Goal: Information Seeking & Learning: Learn about a topic

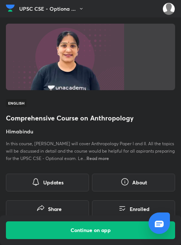
scroll to position [3331, 0]
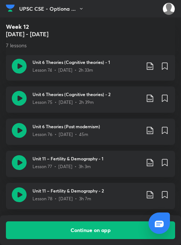
click at [8, 9] on img at bounding box center [10, 8] width 9 height 11
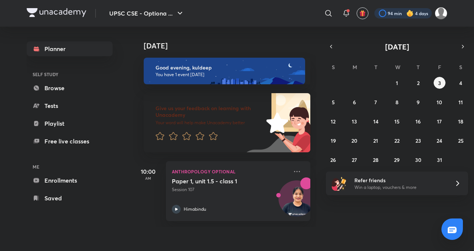
click at [413, 9] on div at bounding box center [402, 13] width 57 height 10
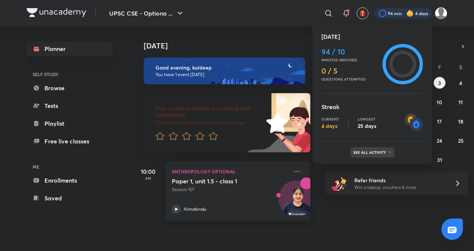
click at [381, 153] on p "See all activity" at bounding box center [370, 152] width 34 height 4
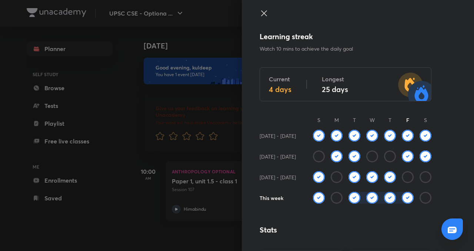
click at [395, 130] on div at bounding box center [404, 136] width 18 height 12
click at [261, 13] on icon at bounding box center [264, 13] width 6 height 6
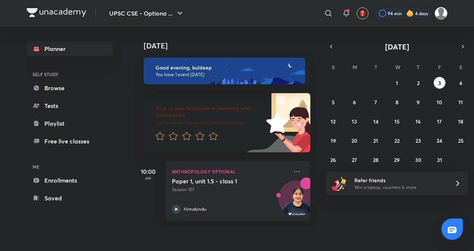
click at [440, 16] on img at bounding box center [440, 13] width 13 height 13
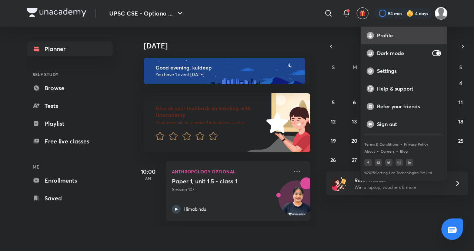
click at [400, 41] on div "Profile" at bounding box center [403, 36] width 86 height 18
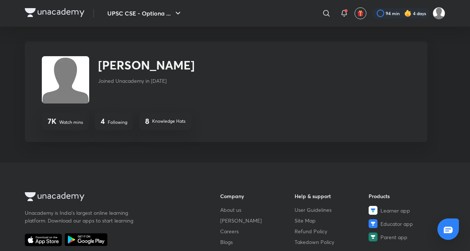
click at [118, 123] on p "Following" at bounding box center [118, 122] width 20 height 7
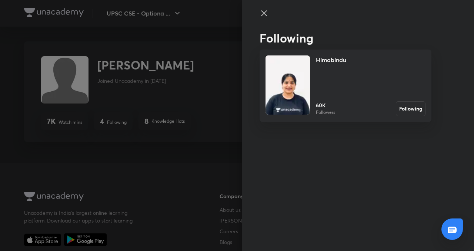
click at [265, 13] on icon at bounding box center [263, 13] width 9 height 9
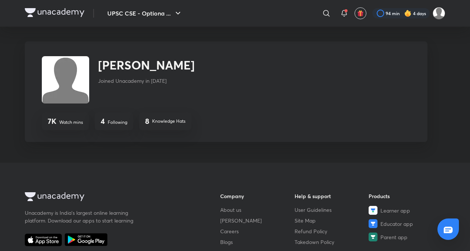
click at [165, 122] on p "Knowledge Hats" at bounding box center [168, 121] width 33 height 7
click at [166, 123] on p "Knowledge Hats" at bounding box center [168, 121] width 33 height 7
click at [49, 16] on img at bounding box center [55, 12] width 60 height 9
click at [35, 16] on img at bounding box center [55, 12] width 60 height 9
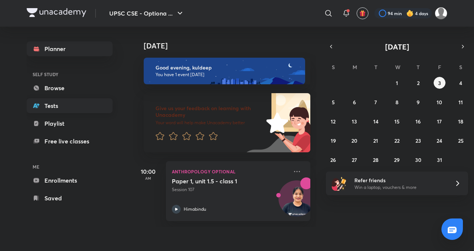
click at [37, 106] on circle at bounding box center [36, 105] width 5 height 5
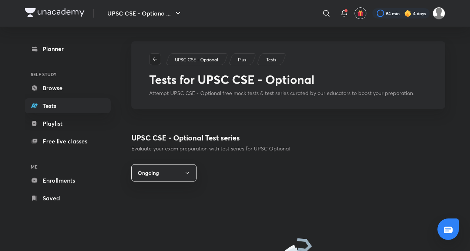
click at [154, 59] on icon "button" at bounding box center [155, 58] width 4 height 3
